Goal: Task Accomplishment & Management: Manage account settings

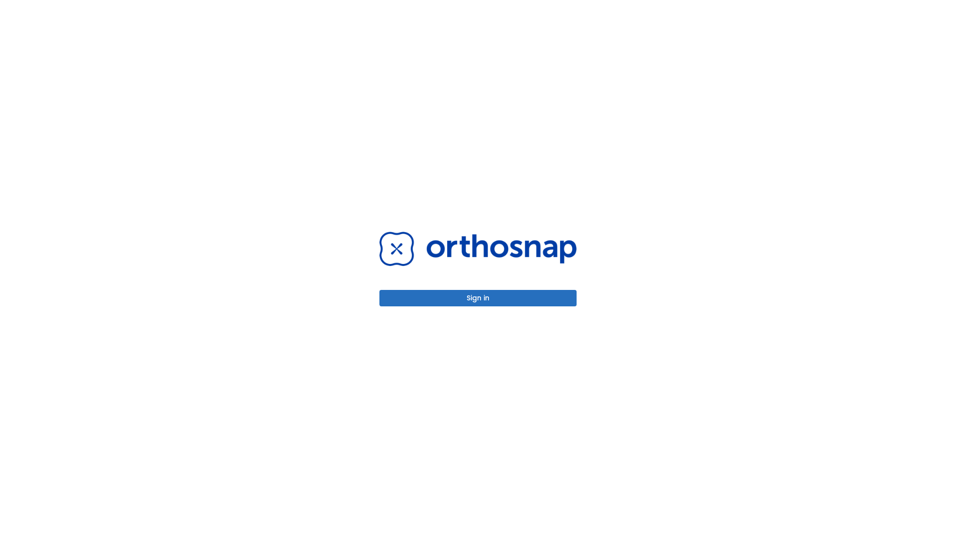
click at [478, 298] on button "Sign in" at bounding box center [477, 298] width 197 height 16
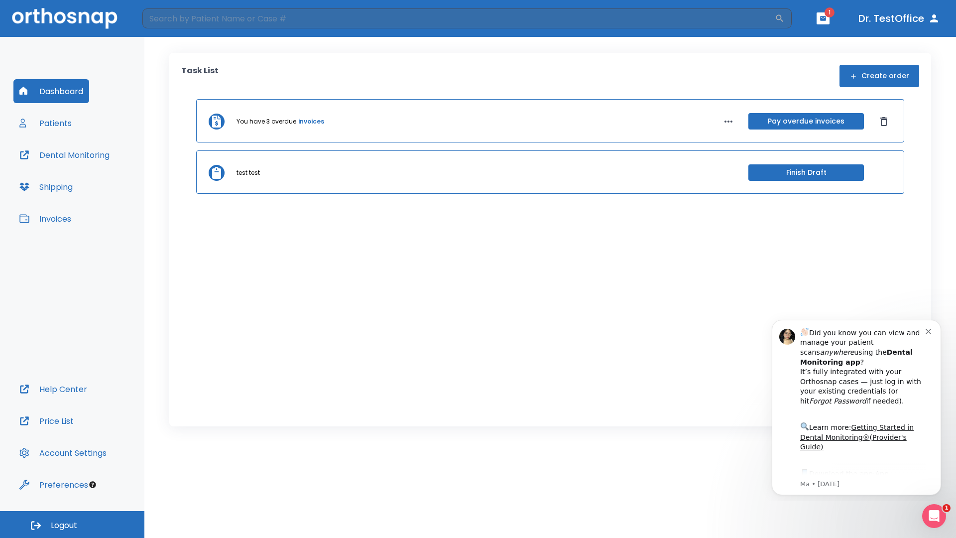
click at [72, 524] on span "Logout" at bounding box center [64, 525] width 26 height 11
